Goal: Check status

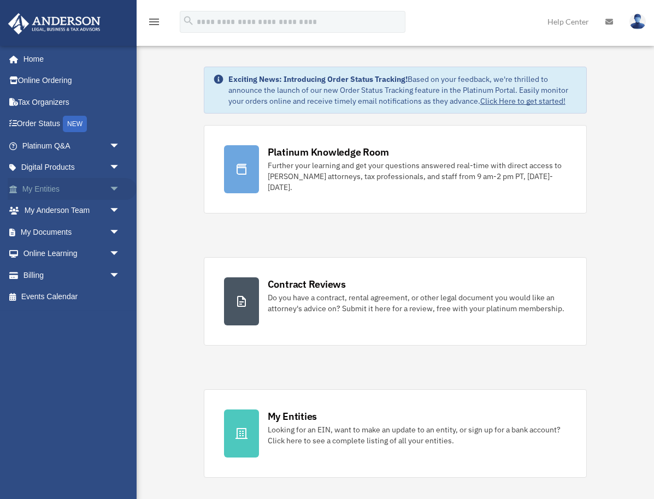
click at [49, 189] on link "My Entities arrow_drop_down" at bounding box center [72, 189] width 129 height 22
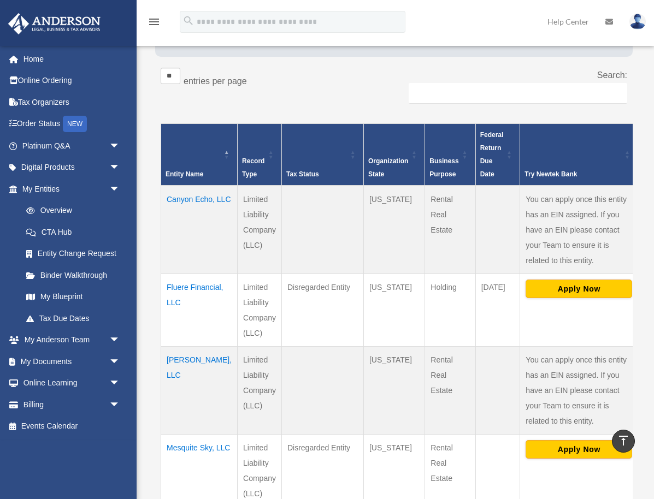
scroll to position [67, 0]
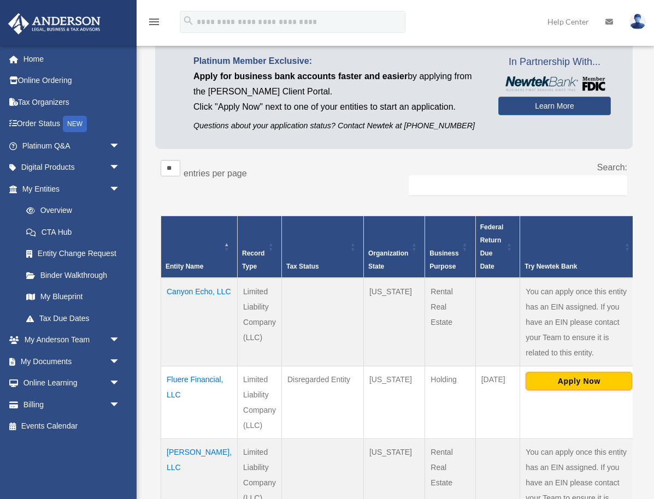
drag, startPoint x: 181, startPoint y: 79, endPoint x: 237, endPoint y: 150, distance: 91.0
click at [186, 85] on div "Platinum Member Exclusive: Apply for business bank accounts faster and easier b…" at bounding box center [337, 93] width 321 height 79
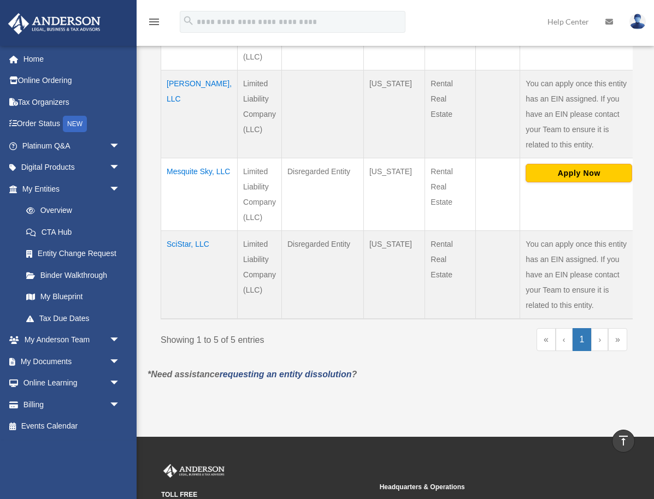
scroll to position [432, 0]
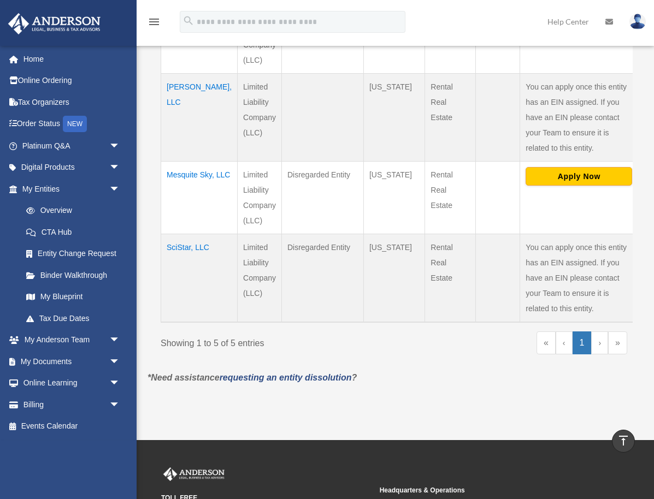
click at [178, 161] on td "Mesquite Sky, LLC" at bounding box center [199, 197] width 76 height 73
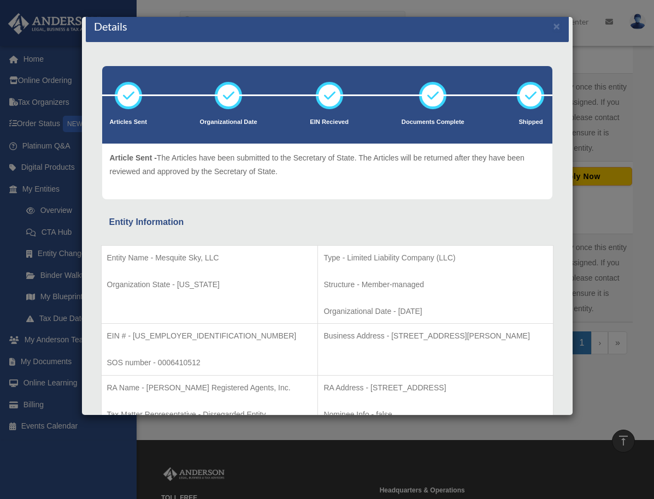
scroll to position [0, 0]
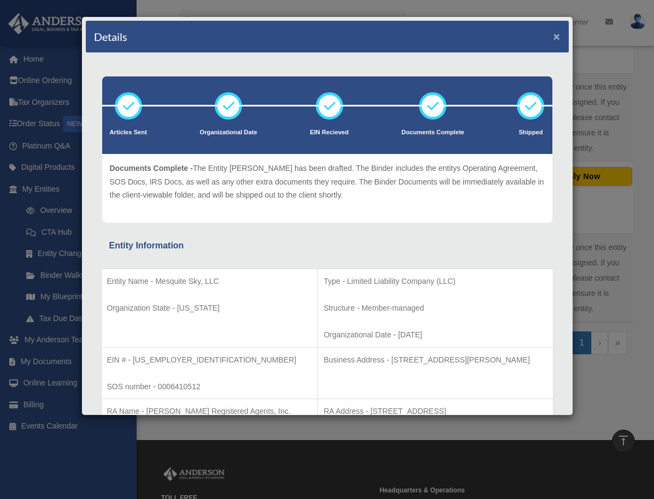
click at [556, 37] on button "×" at bounding box center [556, 36] width 7 height 11
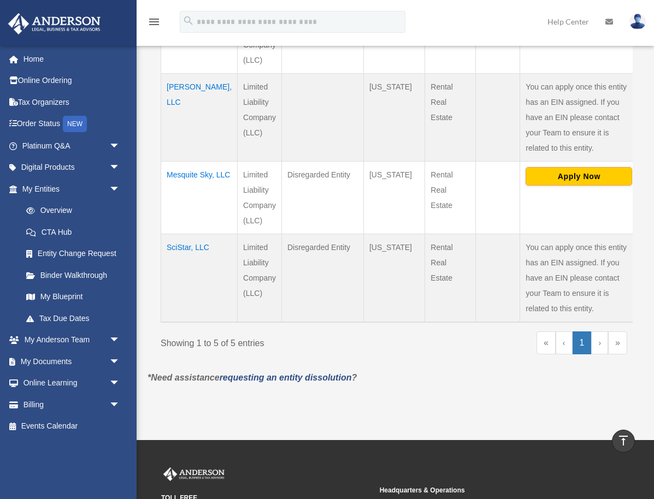
click at [183, 236] on td "SciStar, LLC" at bounding box center [199, 278] width 76 height 88
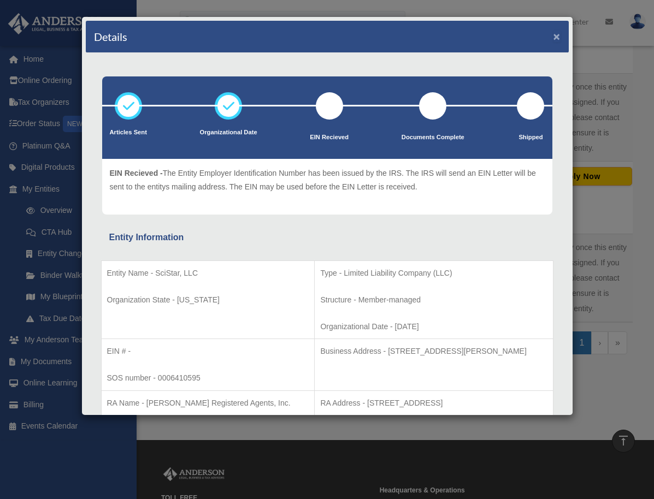
click at [555, 34] on button "×" at bounding box center [556, 36] width 7 height 11
